Goal: Task Accomplishment & Management: Manage account settings

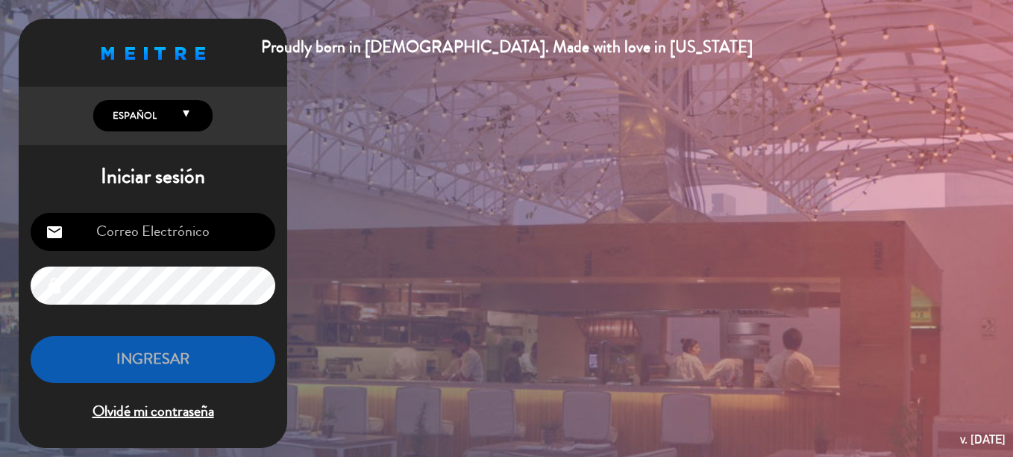
click at [182, 237] on input "email" at bounding box center [153, 232] width 245 height 38
click at [240, 230] on input "email" at bounding box center [153, 232] width 245 height 38
type input "[EMAIL_ADDRESS][DOMAIN_NAME]"
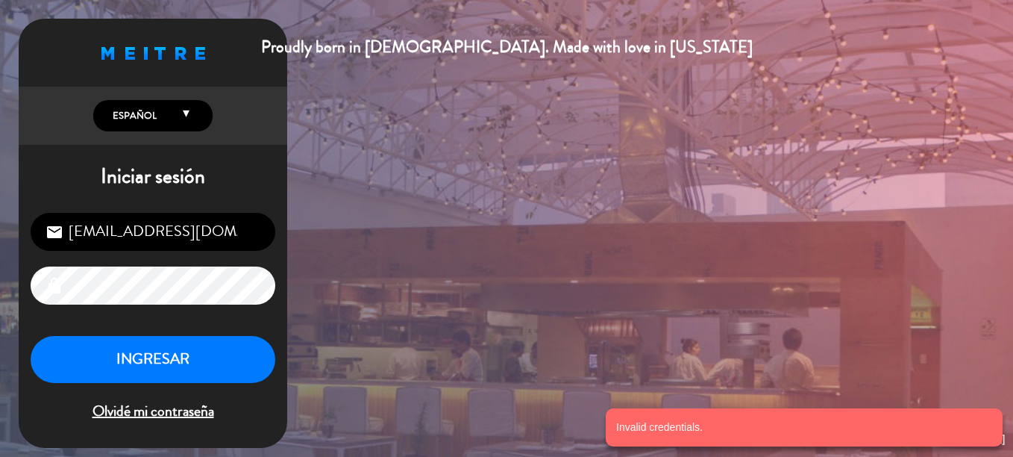
click at [95, 305] on div "[EMAIL_ADDRESS][DOMAIN_NAME] email lock INGRESAR Olvidé mi contraseña" at bounding box center [153, 318] width 269 height 235
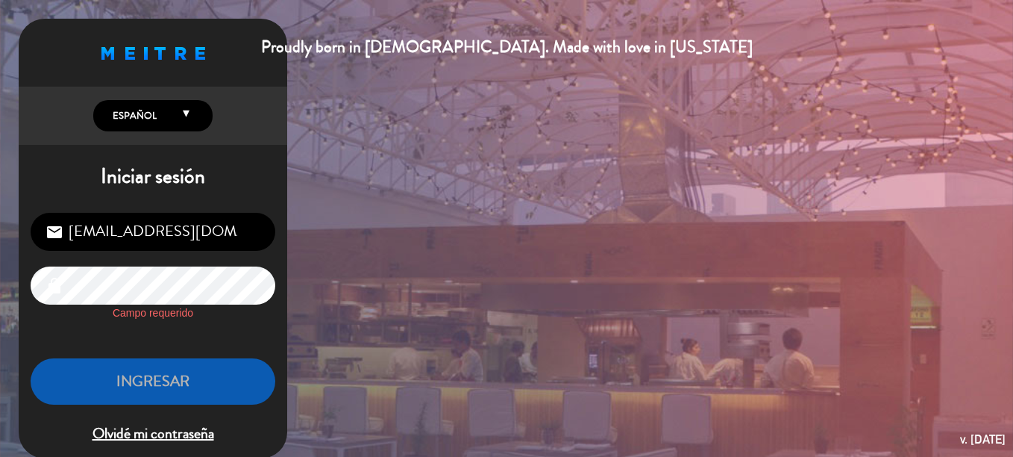
click at [177, 428] on span "Olvidé mi contraseña" at bounding box center [153, 434] width 245 height 25
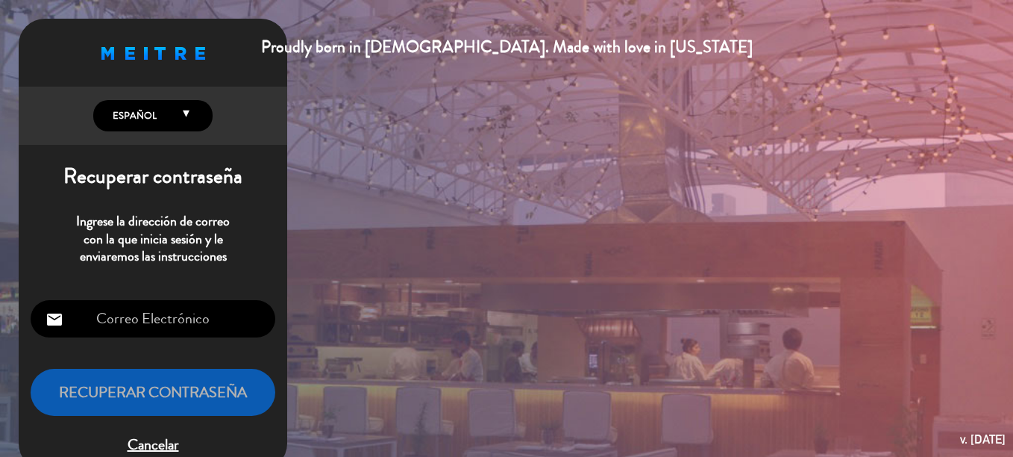
click at [192, 325] on input "email" at bounding box center [153, 319] width 245 height 38
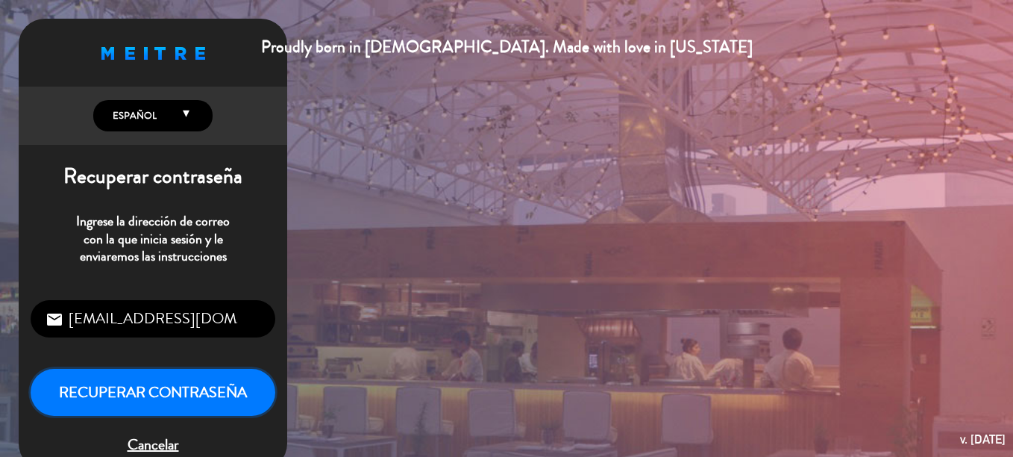
click at [106, 394] on button "Recuperar contraseña" at bounding box center [153, 392] width 245 height 47
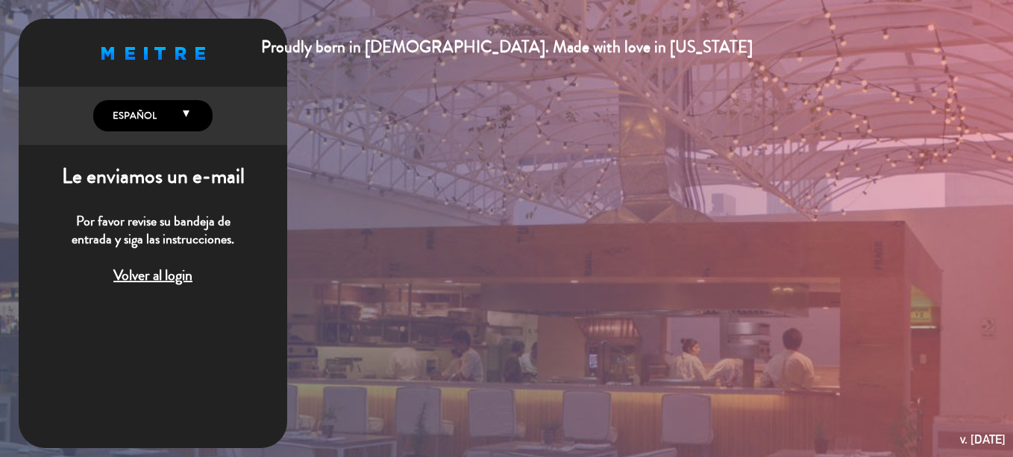
click at [151, 275] on span "Volver al login" at bounding box center [153, 275] width 245 height 25
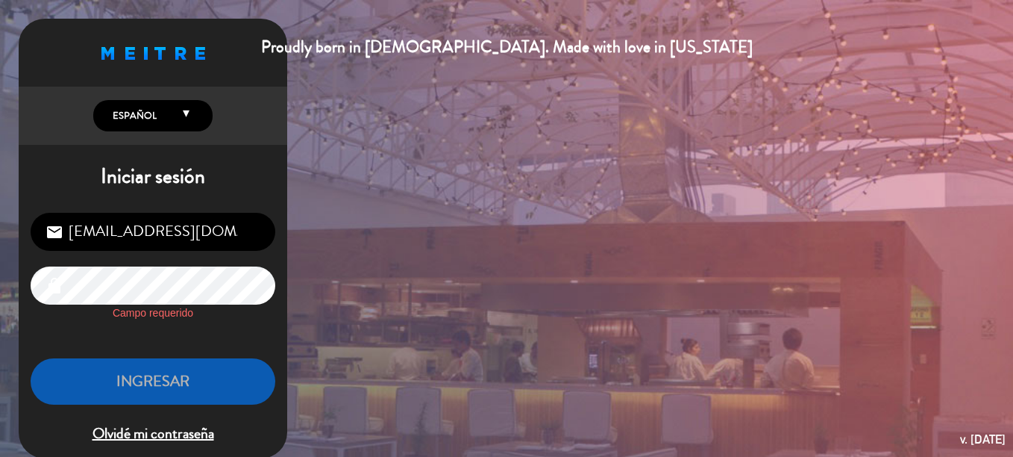
click at [179, 430] on span "Olvidé mi contraseña" at bounding box center [153, 434] width 245 height 25
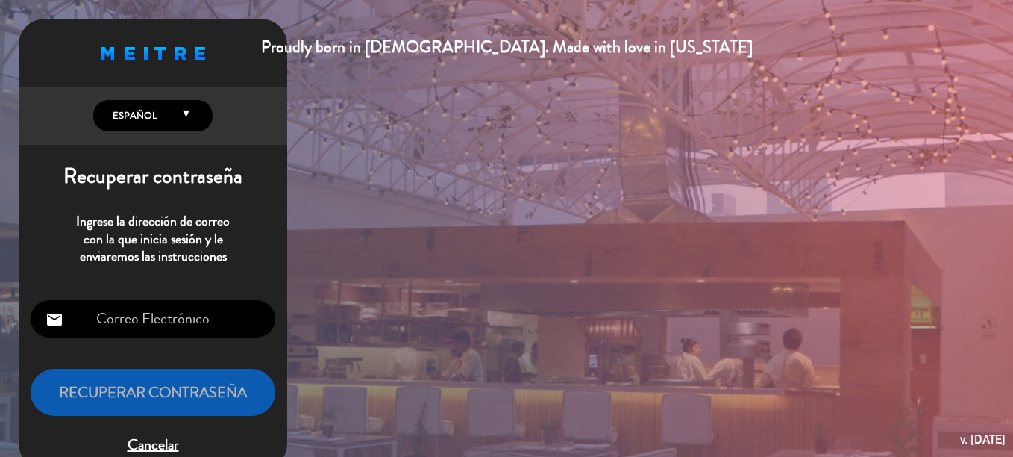
click at [182, 302] on div "email Recuperar contraseña Cancelar" at bounding box center [153, 378] width 269 height 181
click at [181, 309] on input "email" at bounding box center [153, 319] width 245 height 38
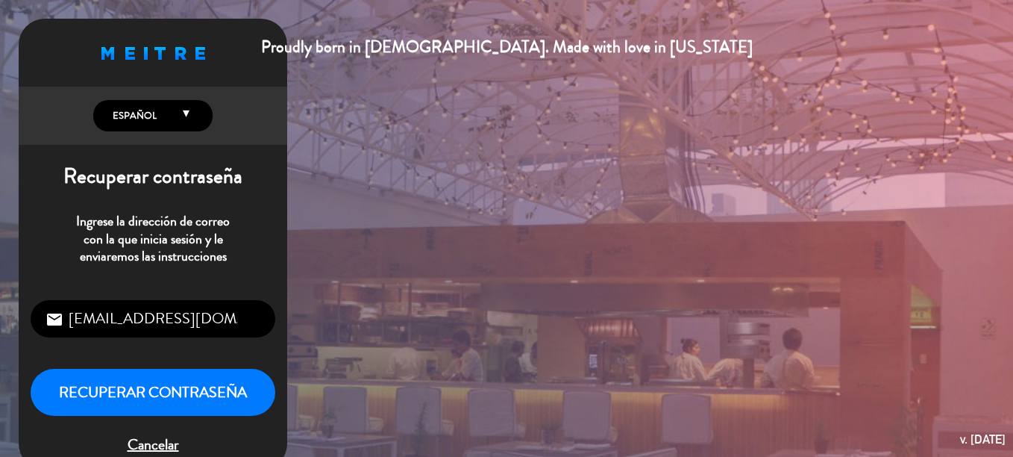
drag, startPoint x: 236, startPoint y: 319, endPoint x: -3, endPoint y: 275, distance: 242.9
click at [0, 275] on html "Proudly born in [DEMOGRAPHIC_DATA]. Made with love in [US_STATE] English Españo…" at bounding box center [506, 228] width 1013 height 457
type input "."
type input "[EMAIL_ADDRESS][DOMAIN_NAME]"
click at [213, 393] on button "Recuperar contraseña" at bounding box center [153, 392] width 245 height 47
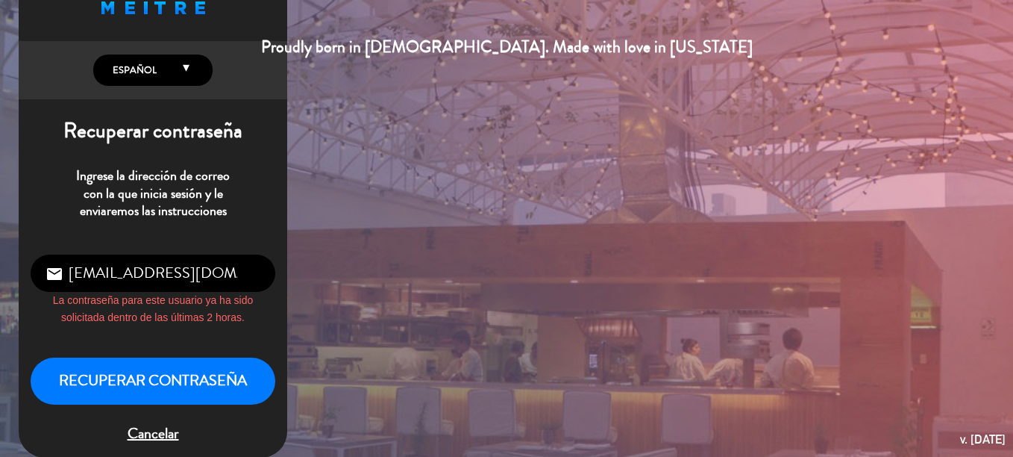
scroll to position [65, 0]
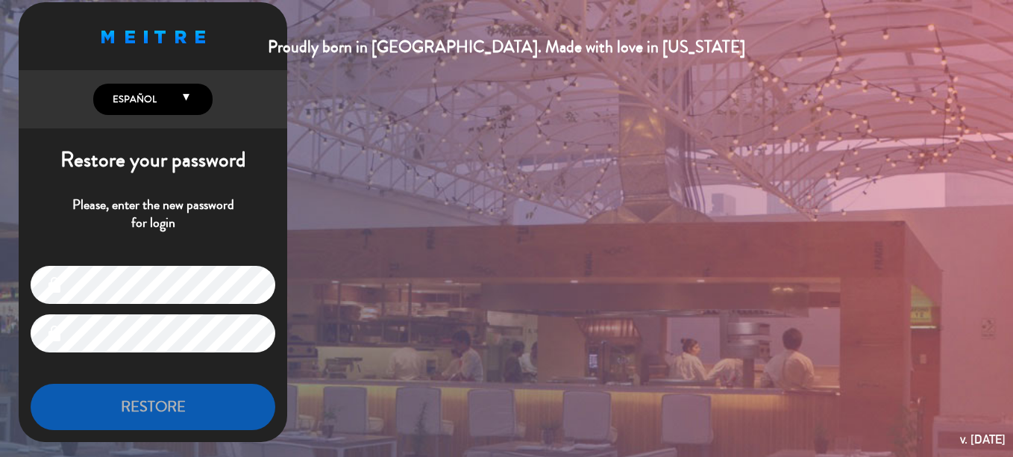
scroll to position [20, 0]
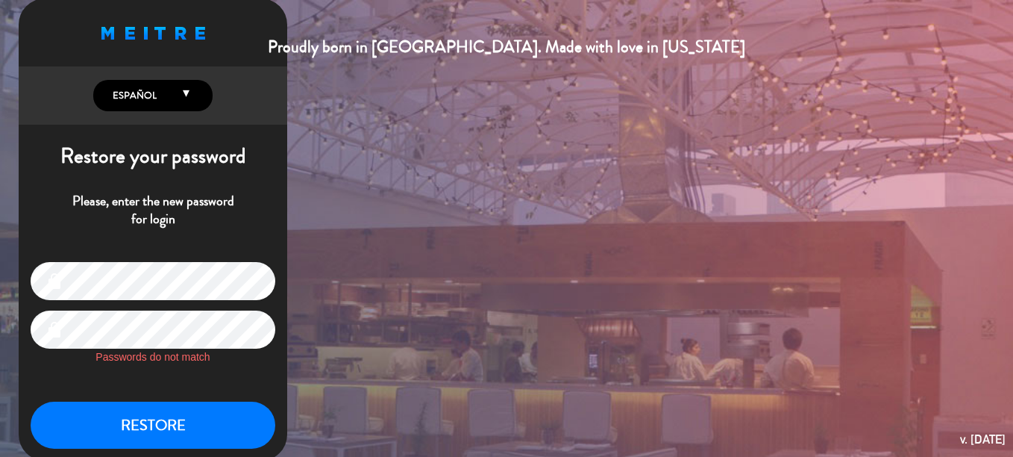
click at [31, 401] on button "RESTORE" at bounding box center [153, 424] width 245 height 47
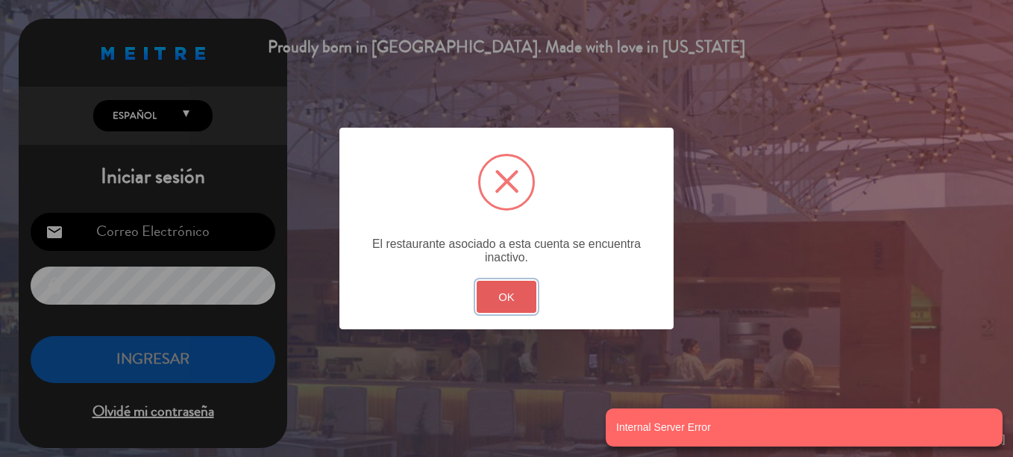
click at [507, 294] on button "OK" at bounding box center [507, 297] width 60 height 32
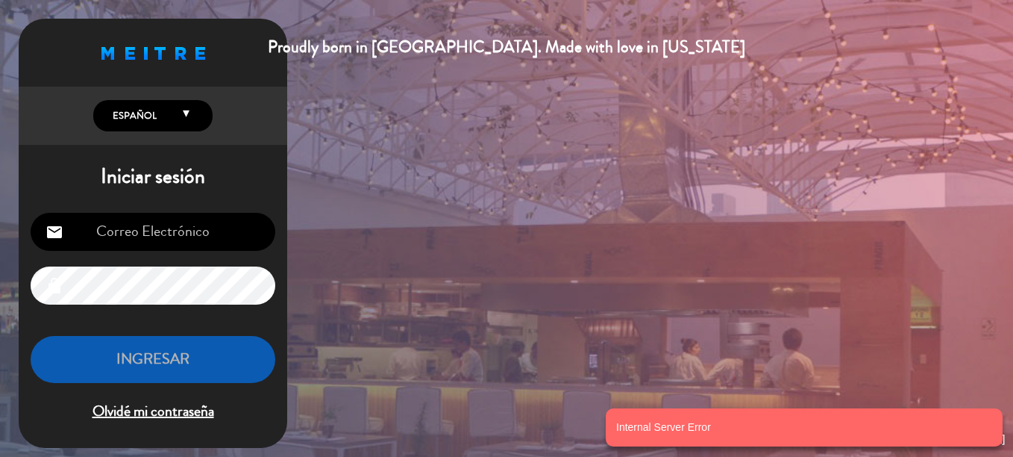
click at [175, 237] on input "email" at bounding box center [153, 232] width 245 height 38
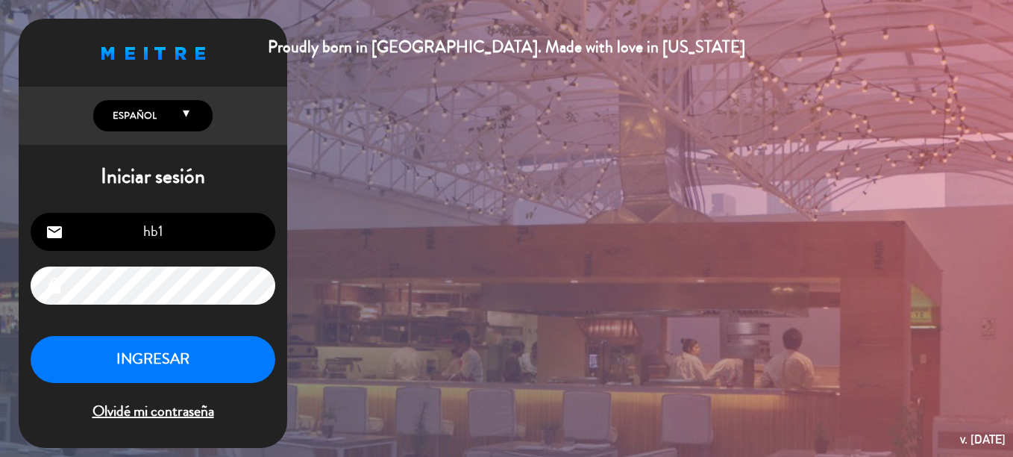
type input "[EMAIL_ADDRESS][DOMAIN_NAME]"
click at [195, 368] on button "INGRESAR" at bounding box center [153, 359] width 245 height 47
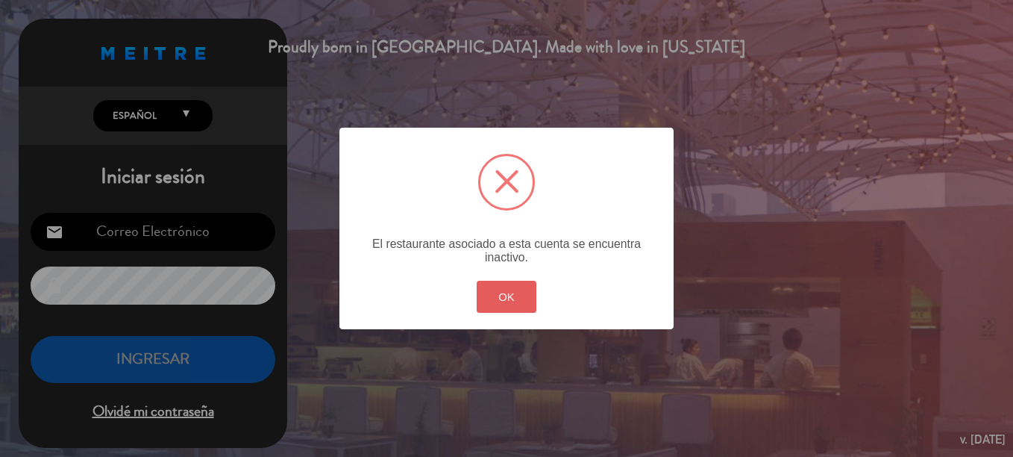
click at [513, 301] on button "OK" at bounding box center [507, 297] width 60 height 32
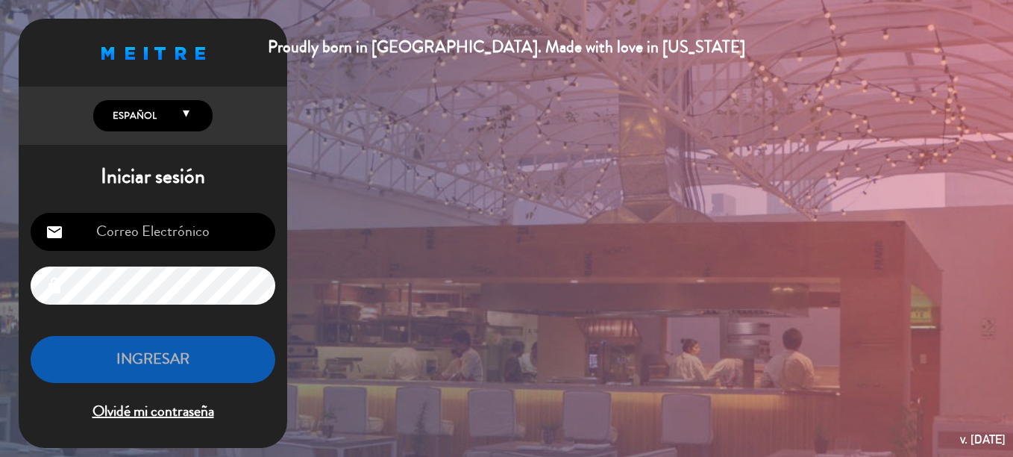
type input "[EMAIL_ADDRESS][DOMAIN_NAME]"
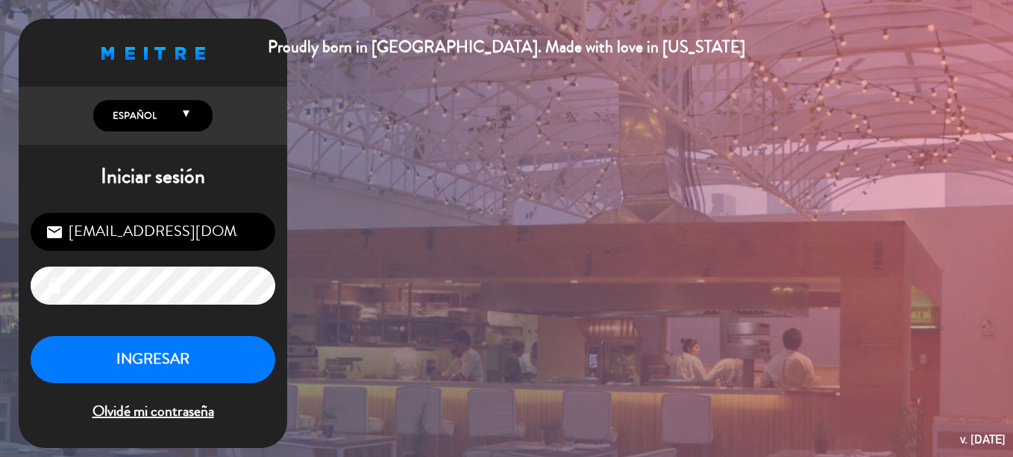
drag, startPoint x: 242, startPoint y: 231, endPoint x: 32, endPoint y: 223, distance: 209.8
click at [32, 223] on input "[EMAIL_ADDRESS][DOMAIN_NAME]" at bounding box center [153, 232] width 245 height 38
click at [354, 240] on div "Proudly born in Uruguay. Made with love in California English Español Português…" at bounding box center [506, 228] width 1013 height 457
click at [163, 358] on button "INGRESAR" at bounding box center [153, 359] width 245 height 47
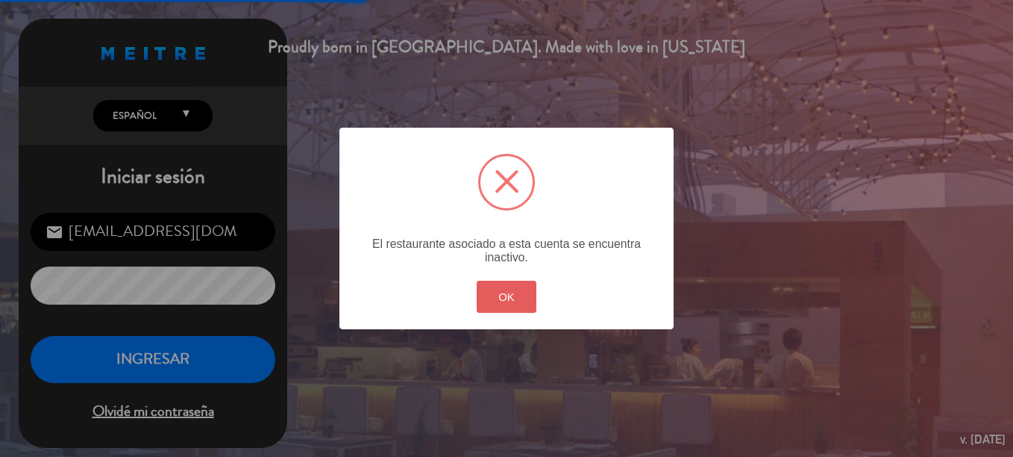
click at [495, 303] on button "OK" at bounding box center [507, 297] width 60 height 32
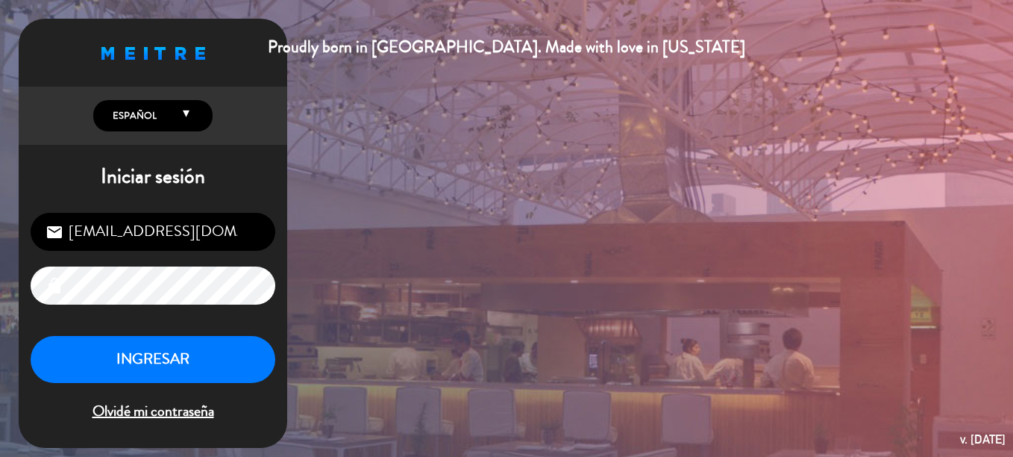
click at [169, 48] on div "Proudly born in [DEMOGRAPHIC_DATA]. Made with love in [US_STATE]" at bounding box center [506, 47] width 1013 height 27
click at [166, 56] on div "Proudly born in [DEMOGRAPHIC_DATA]. Made with love in [US_STATE]" at bounding box center [506, 47] width 1013 height 27
